Goal: Navigation & Orientation: Find specific page/section

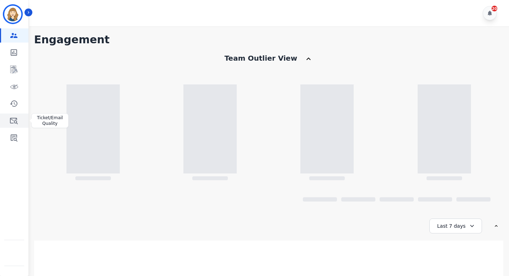
click at [14, 121] on icon "Sidebar" at bounding box center [14, 120] width 9 height 9
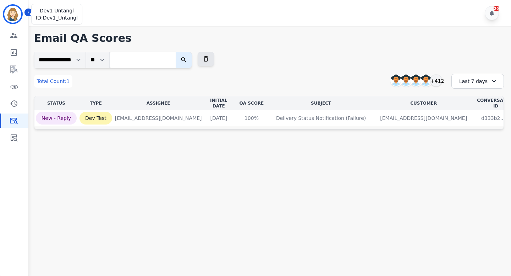
click at [12, 13] on img "Sidebar" at bounding box center [12, 14] width 17 height 17
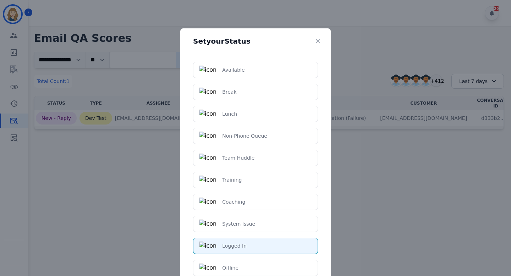
click at [71, 15] on div "Set your Status Available Break Lunch Non-Phone Queue Team Huddle Training Coac…" at bounding box center [255, 138] width 511 height 276
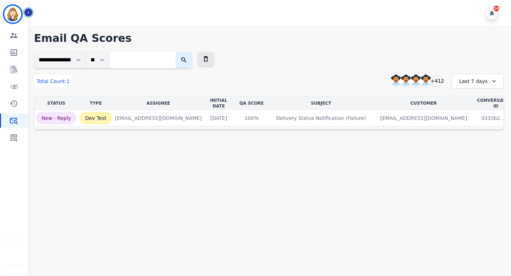
click at [28, 13] on icon "Sidebar" at bounding box center [28, 12] width 5 height 5
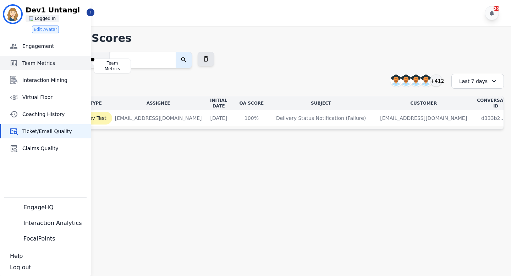
click at [38, 65] on span "Team Metrics" at bounding box center [55, 63] width 66 height 7
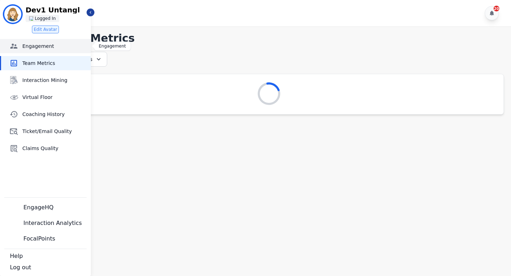
click at [61, 40] on link "Engagement" at bounding box center [46, 46] width 90 height 14
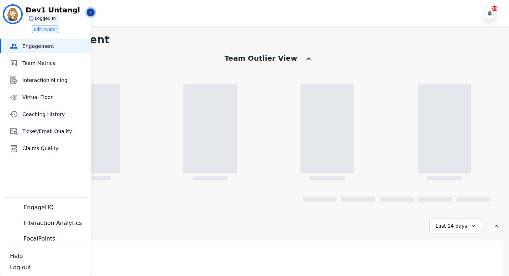
click at [88, 12] on icon "Sidebar" at bounding box center [90, 12] width 5 height 5
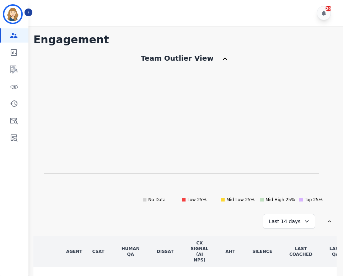
scroll to position [22, 0]
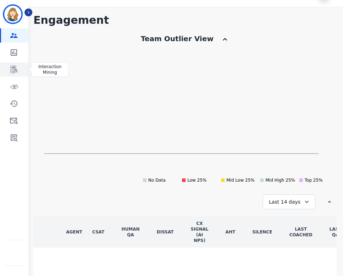
click at [18, 69] on icon "Sidebar" at bounding box center [14, 69] width 9 height 9
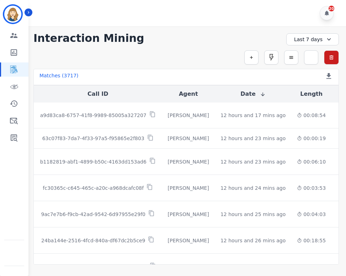
scroll to position [390, 0]
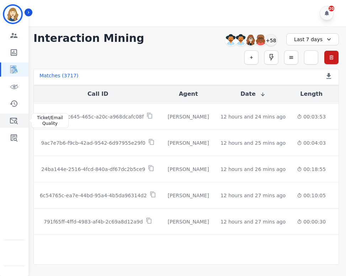
click at [22, 116] on link "Sidebar" at bounding box center [14, 121] width 27 height 14
